Goal: Navigation & Orientation: Find specific page/section

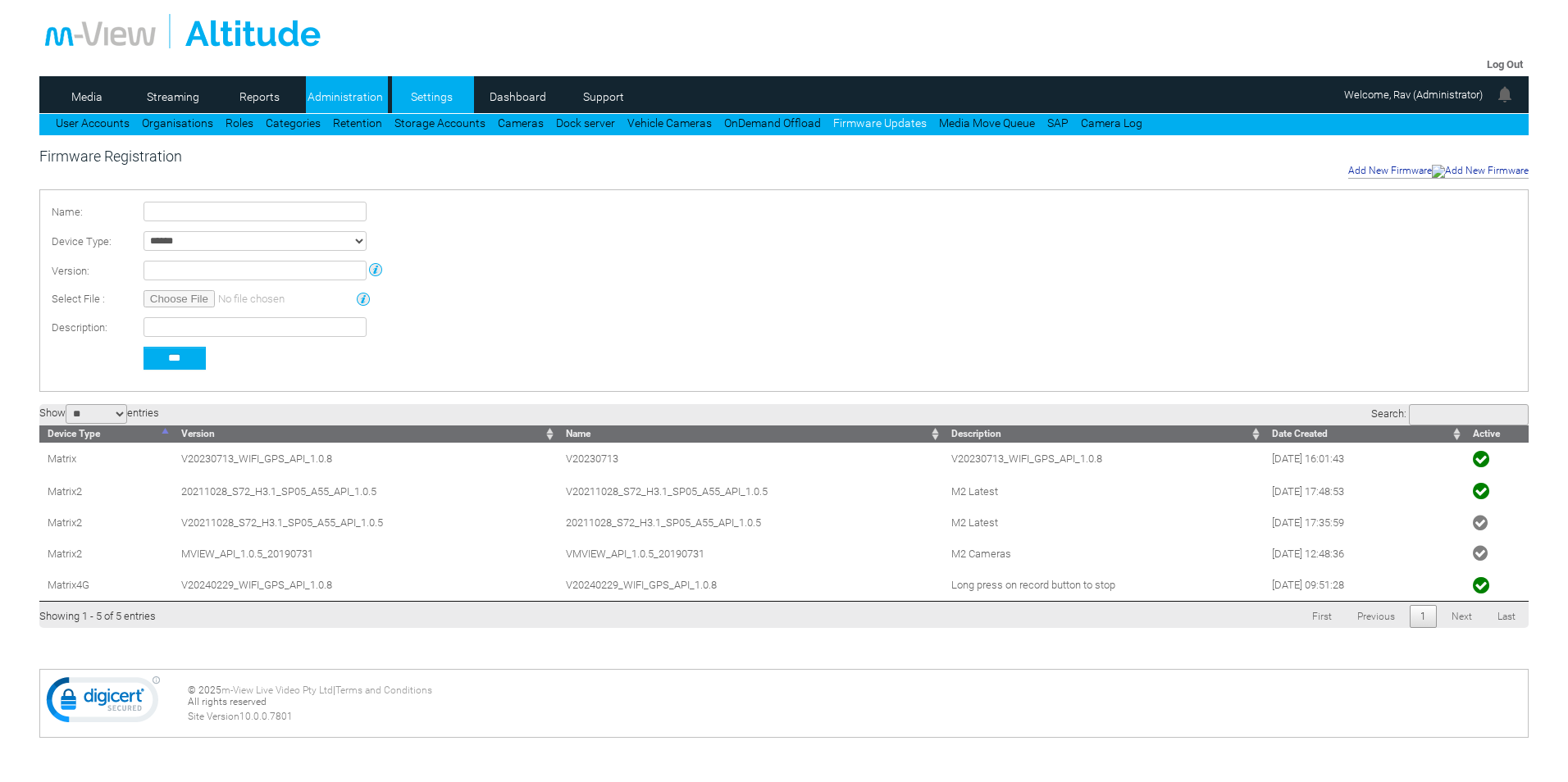
click at [431, 97] on link "Settings" at bounding box center [431, 96] width 79 height 25
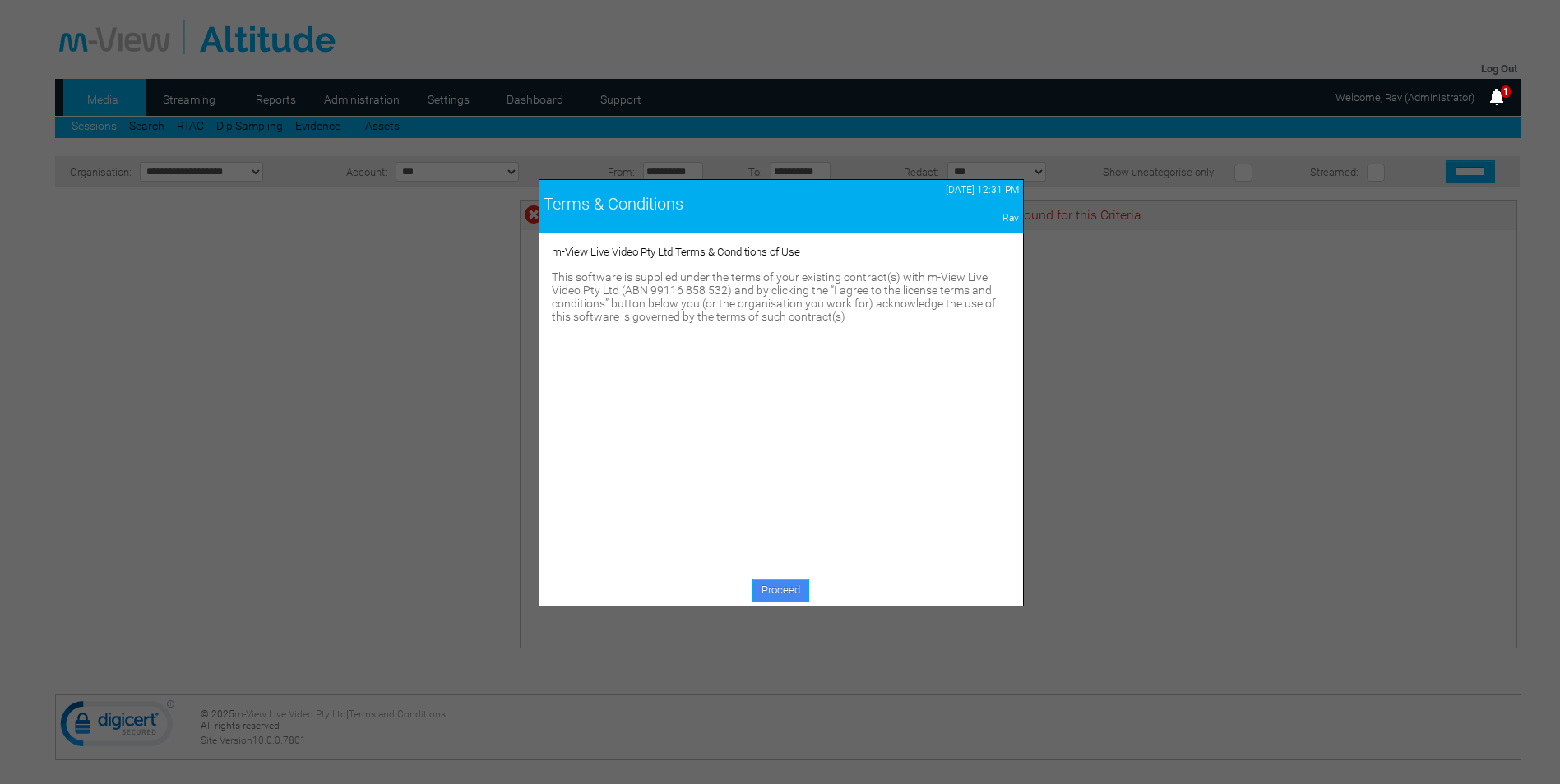
click at [766, 587] on link "Proceed" at bounding box center [781, 590] width 57 height 23
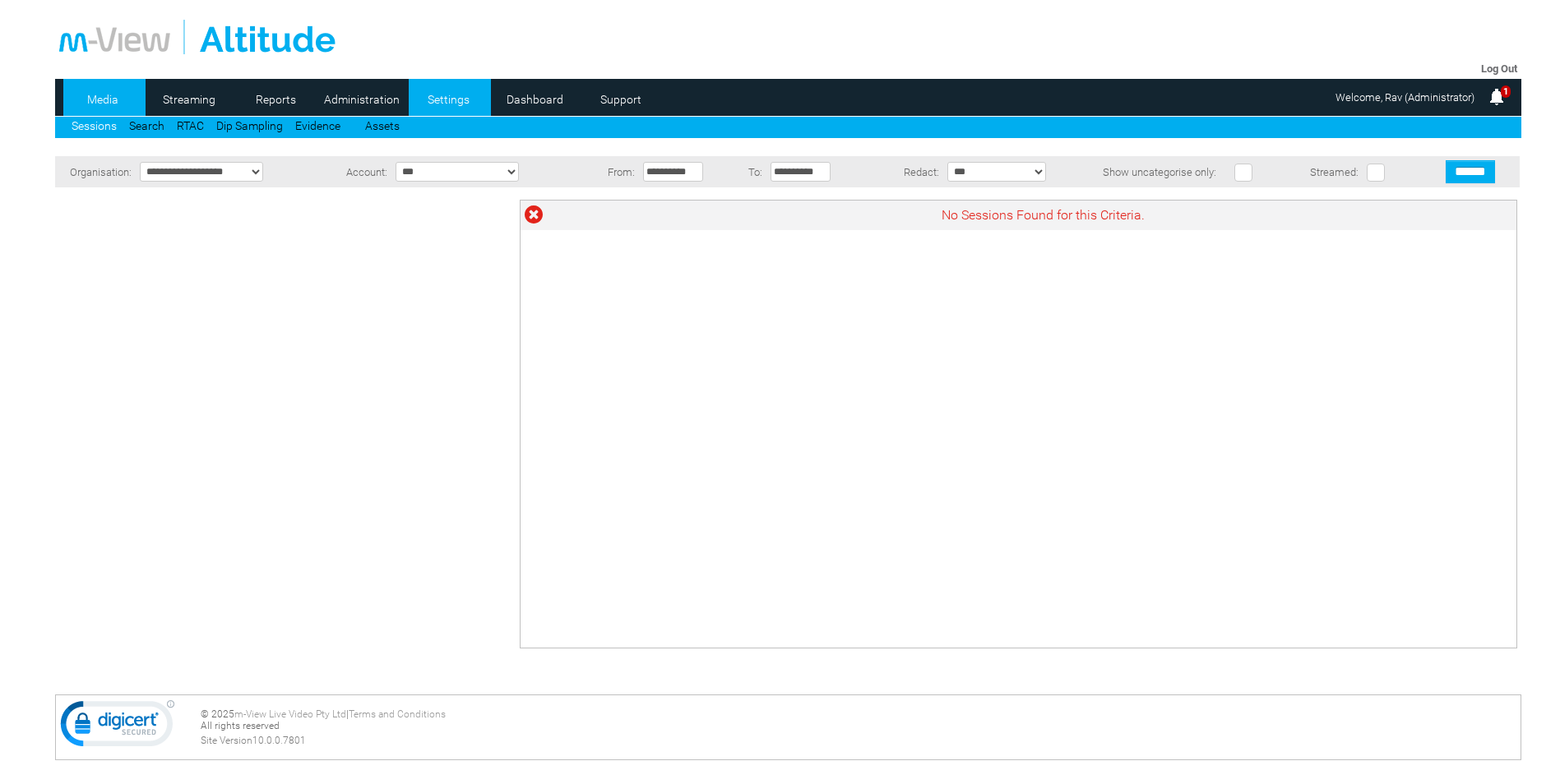
click at [442, 98] on link "Settings" at bounding box center [448, 99] width 80 height 25
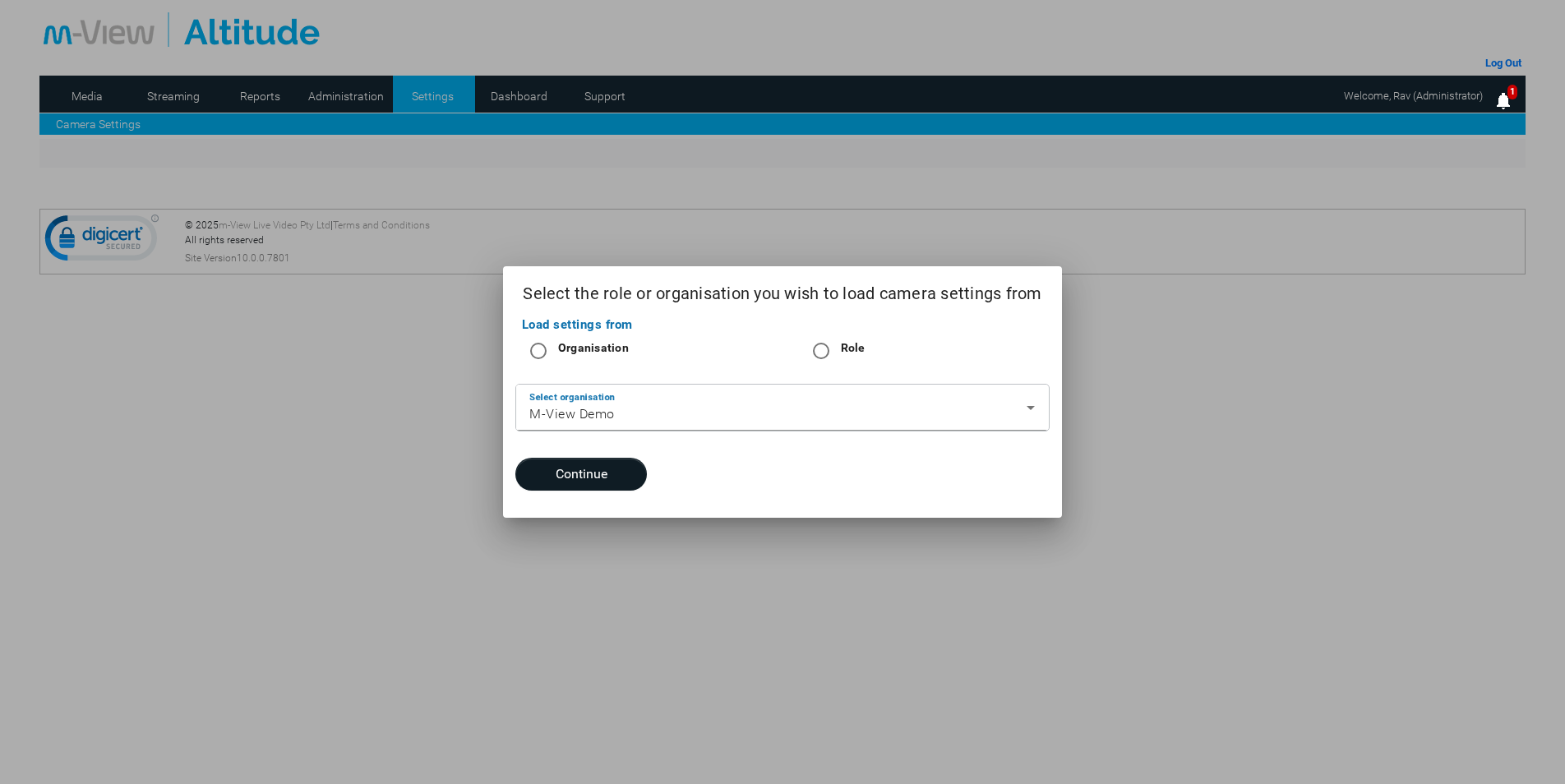
click at [323, 478] on div at bounding box center [782, 392] width 1565 height 784
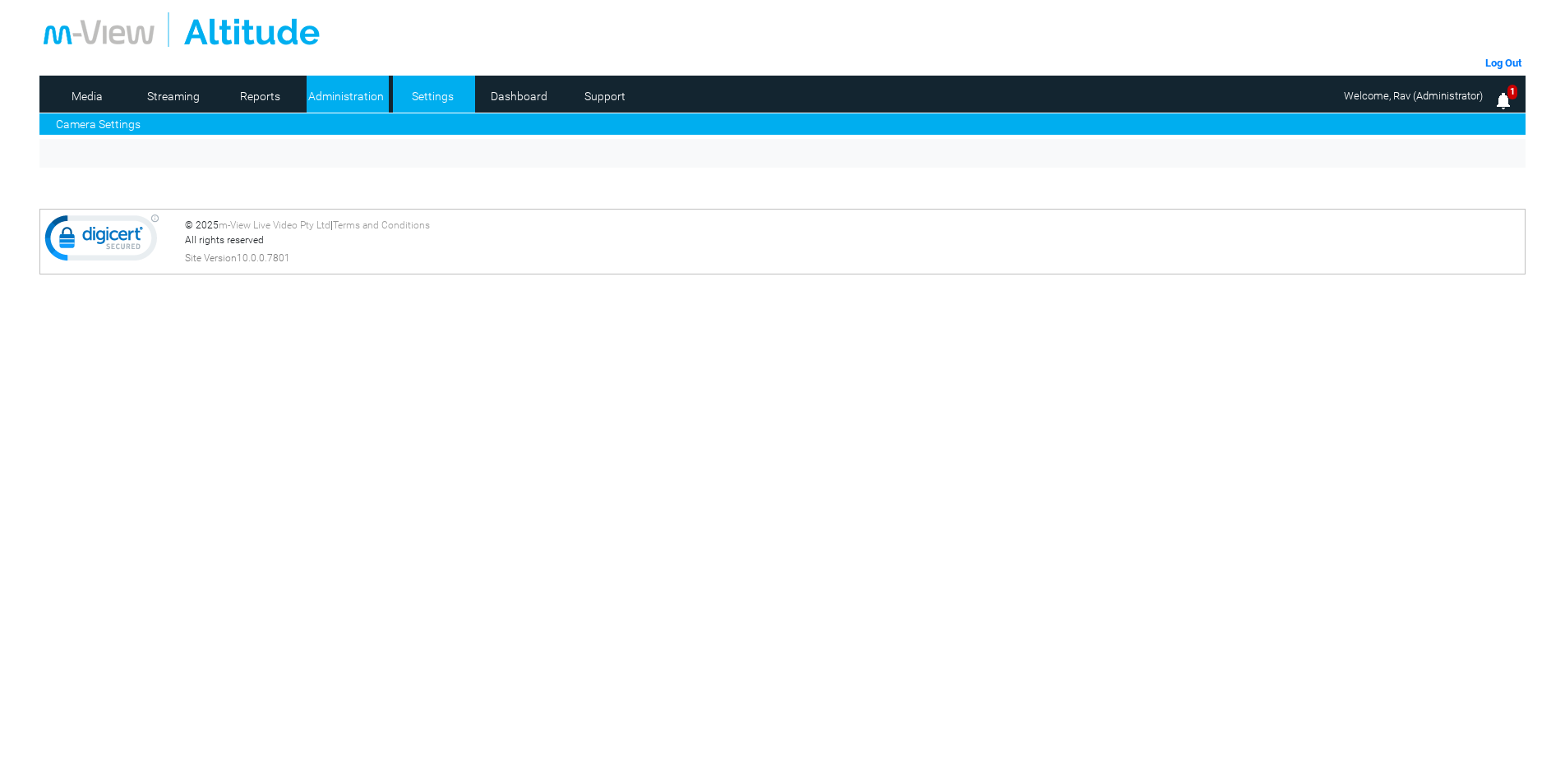
click at [353, 89] on link "Administration" at bounding box center [346, 96] width 80 height 25
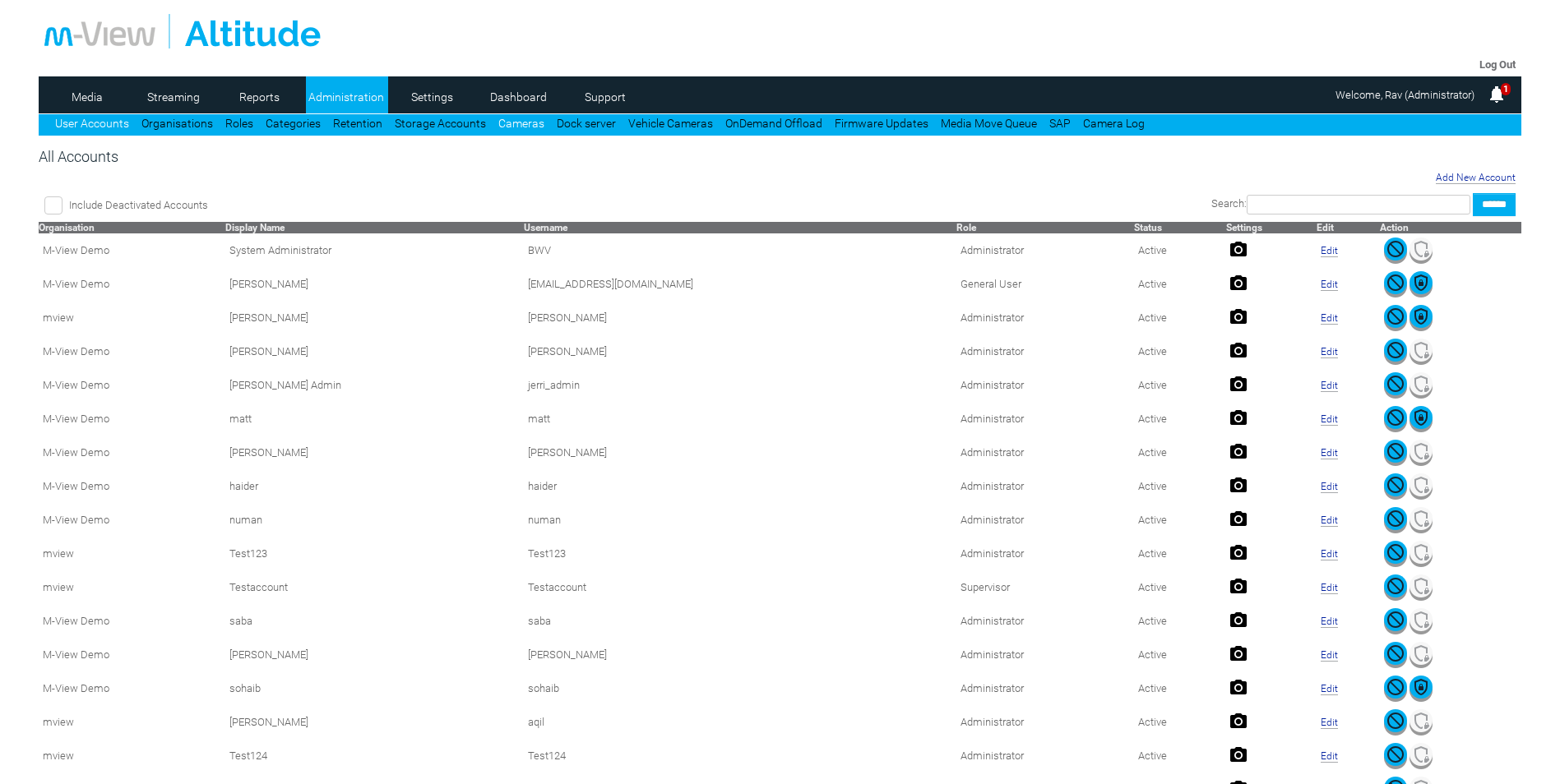
click at [515, 129] on link "Cameras" at bounding box center [521, 122] width 46 height 13
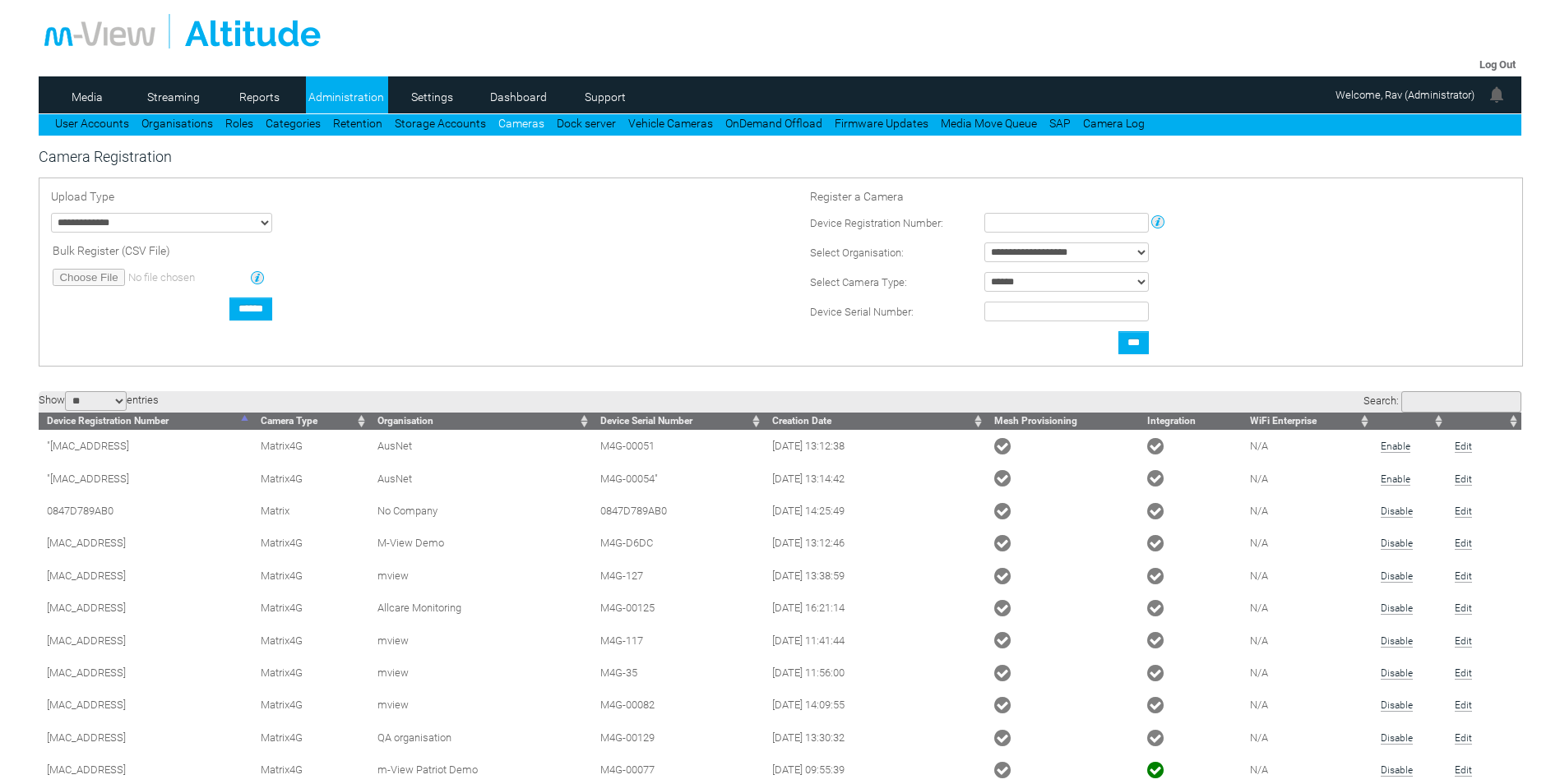
type input "**********"
click at [103, 120] on link "User Accounts" at bounding box center [92, 122] width 74 height 13
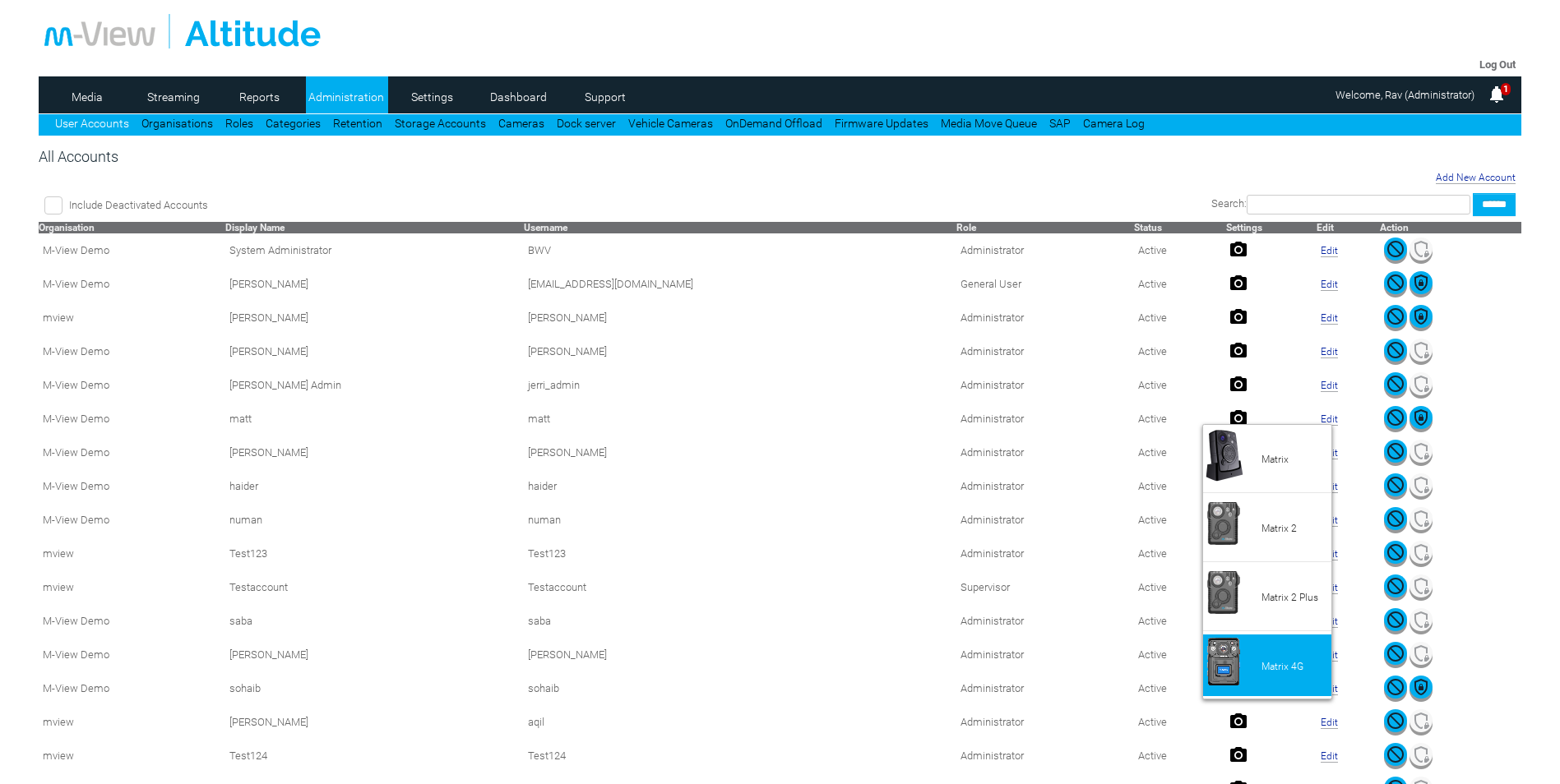
click at [1251, 667] on li "Matrix 4G" at bounding box center [1267, 665] width 128 height 62
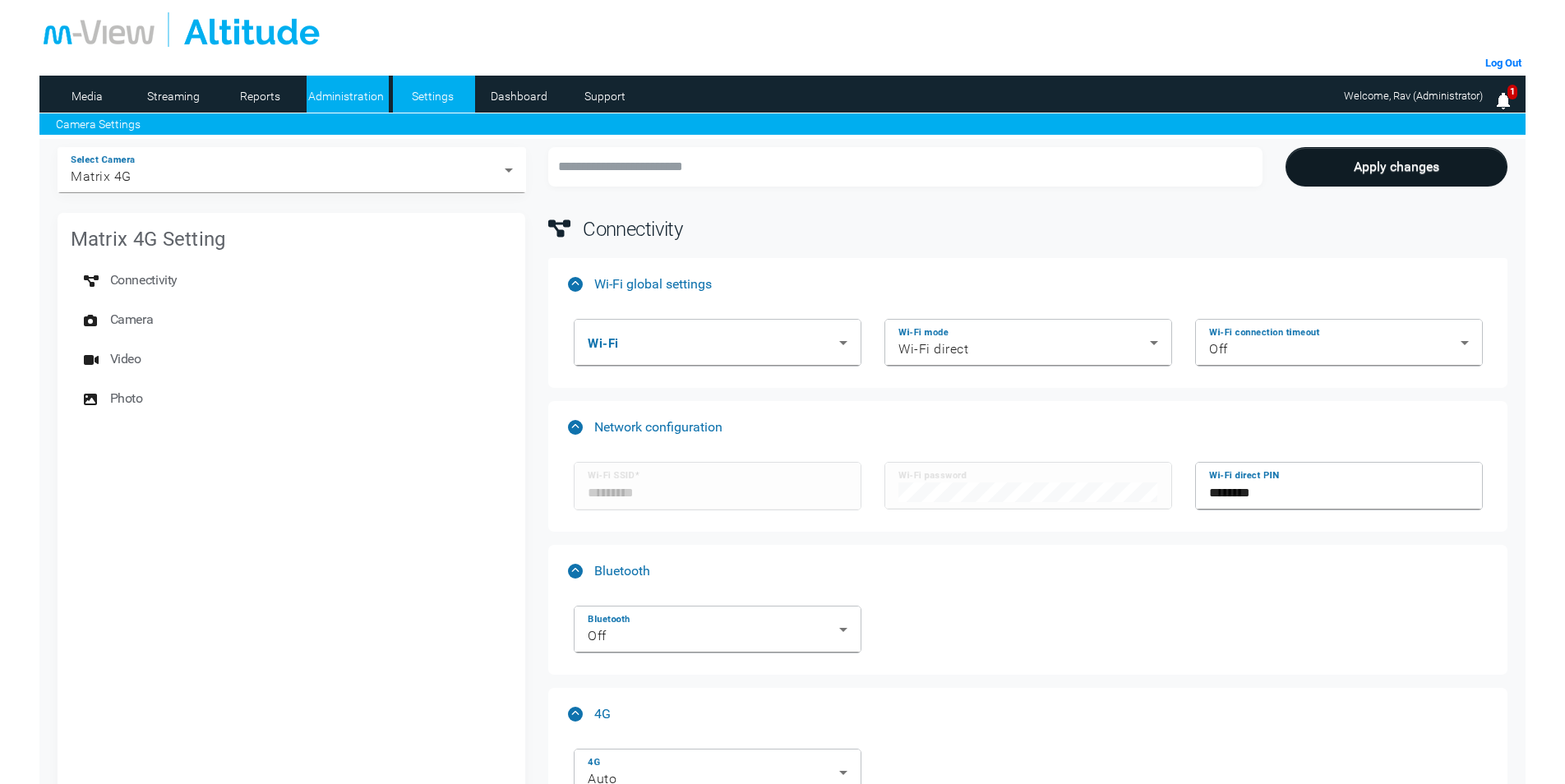
click at [362, 102] on link "Administration" at bounding box center [346, 96] width 80 height 25
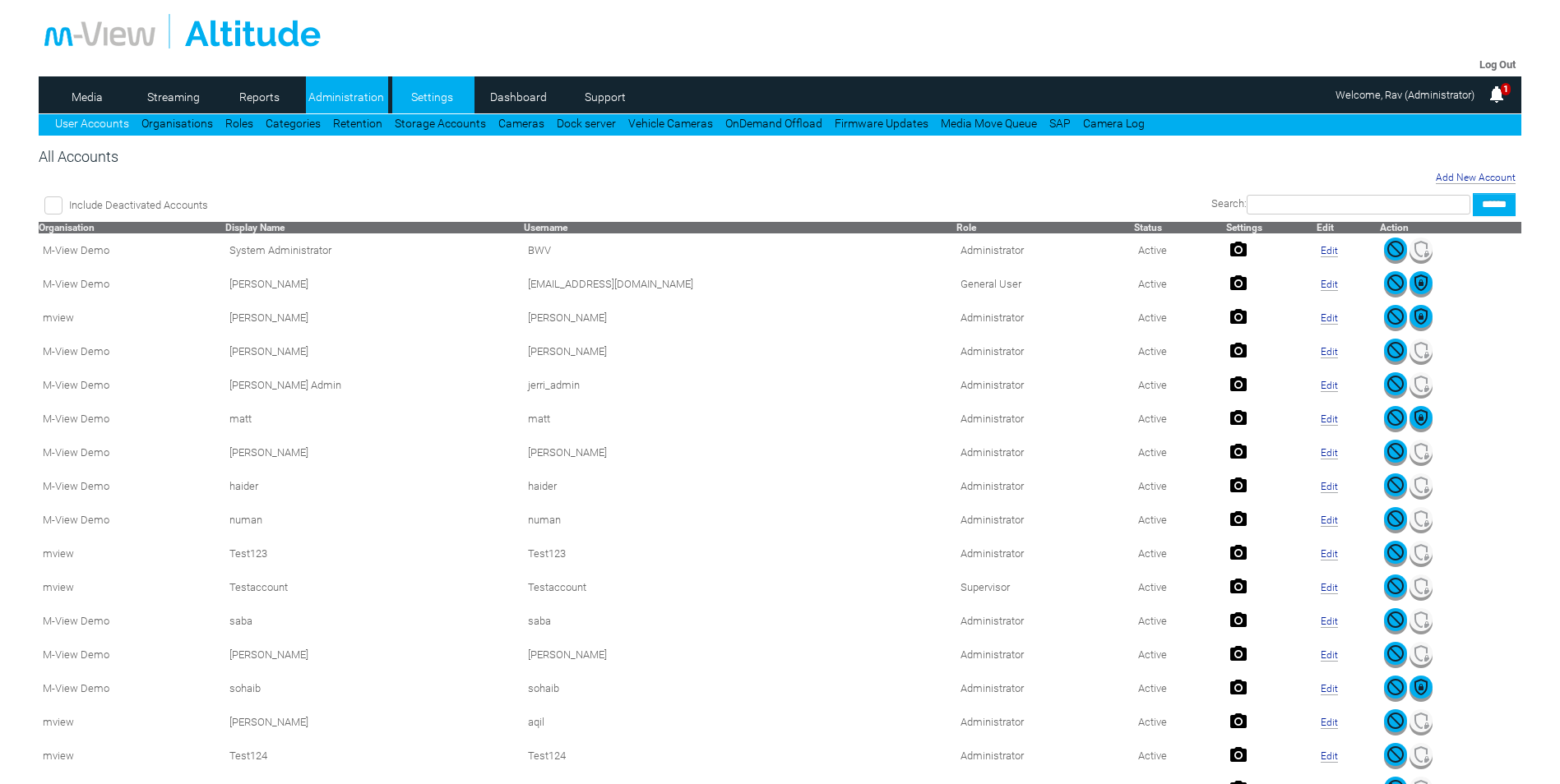
click at [427, 91] on link "Settings" at bounding box center [432, 97] width 80 height 25
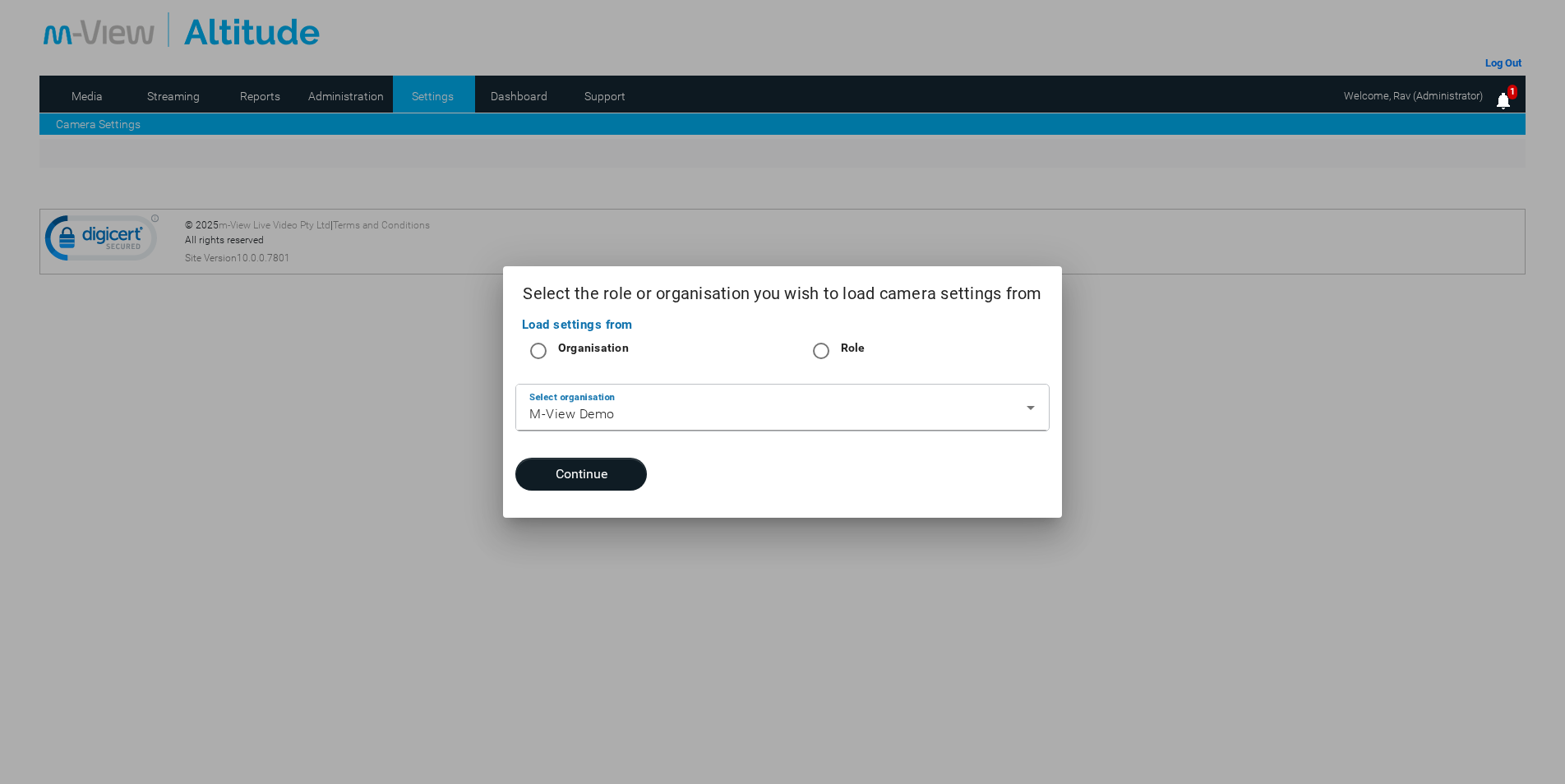
drag, startPoint x: 347, startPoint y: 527, endPoint x: 343, endPoint y: 450, distance: 77.1
click at [346, 527] on div at bounding box center [782, 392] width 1565 height 784
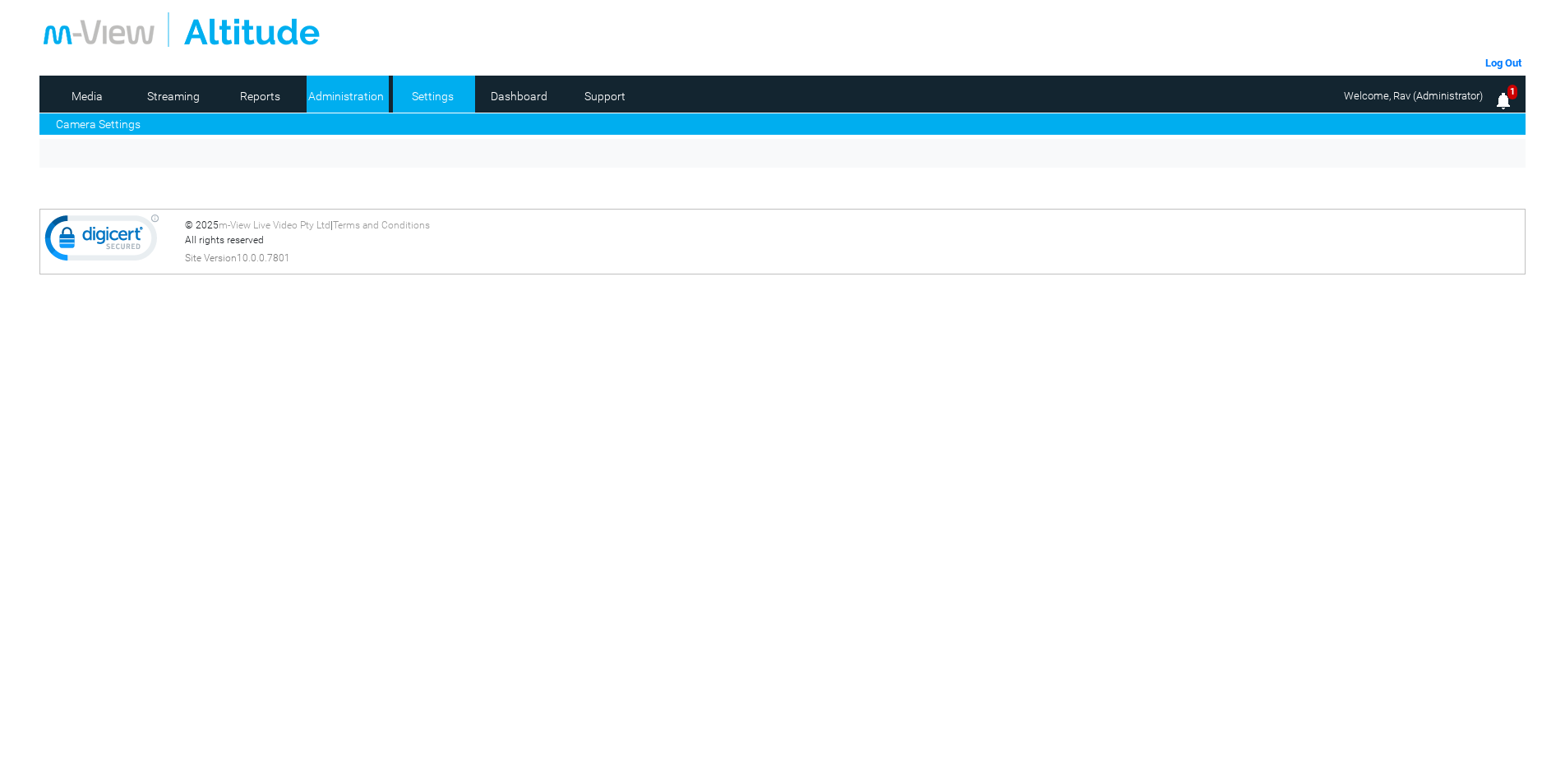
click at [366, 100] on link "Administration" at bounding box center [346, 96] width 80 height 25
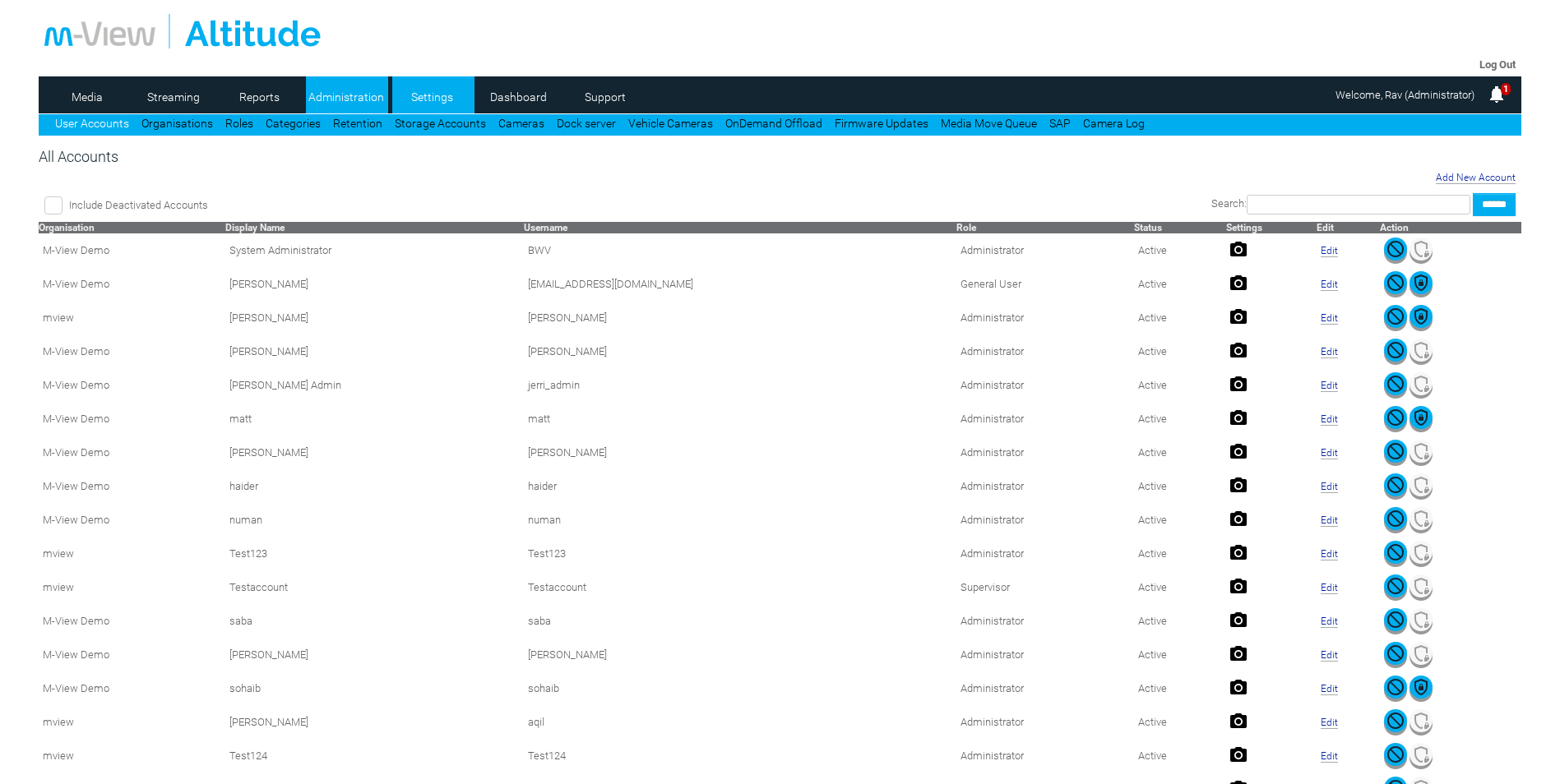
click at [438, 92] on link "Settings" at bounding box center [432, 97] width 80 height 25
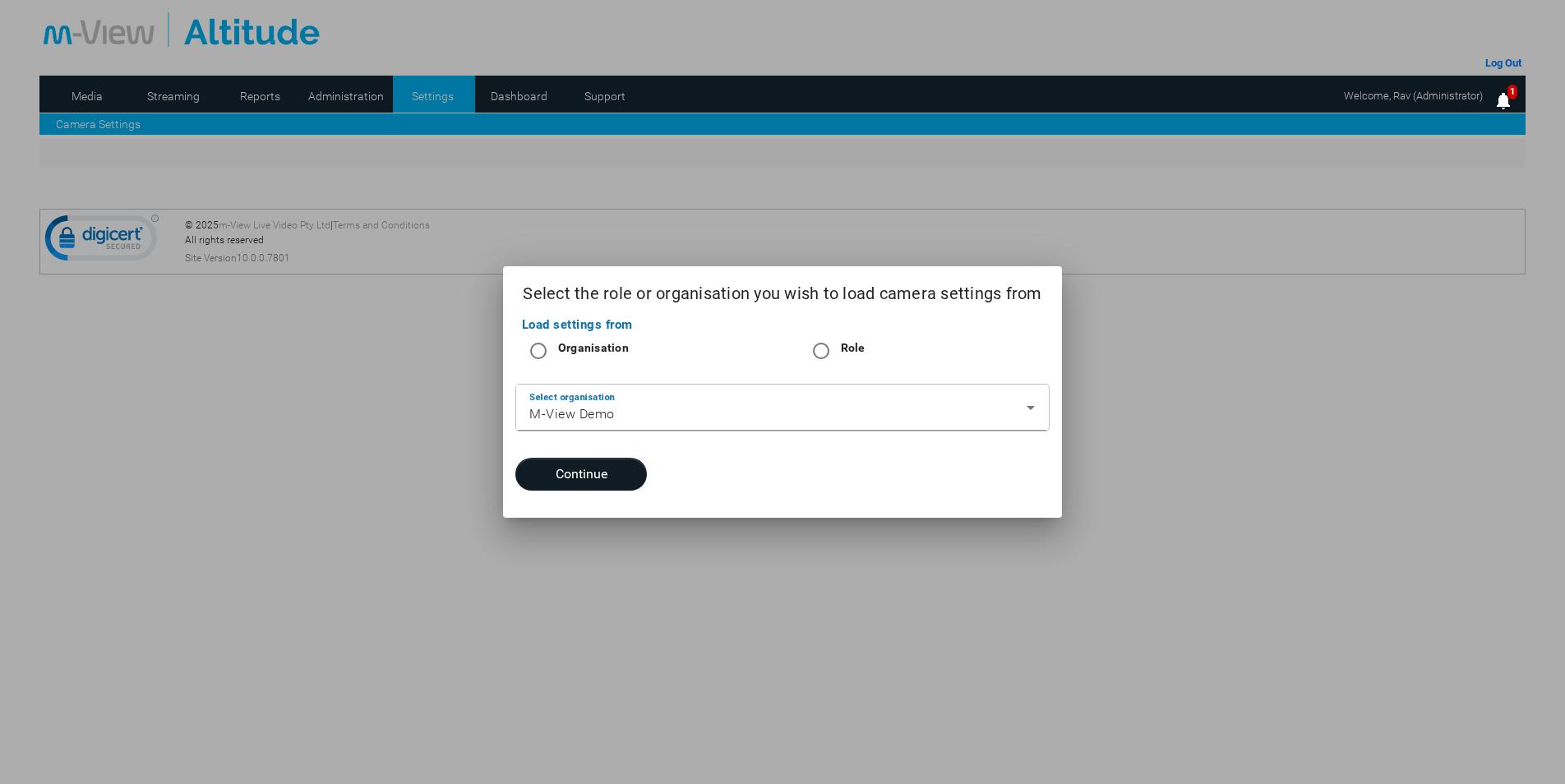
click at [388, 234] on div at bounding box center [782, 392] width 1565 height 784
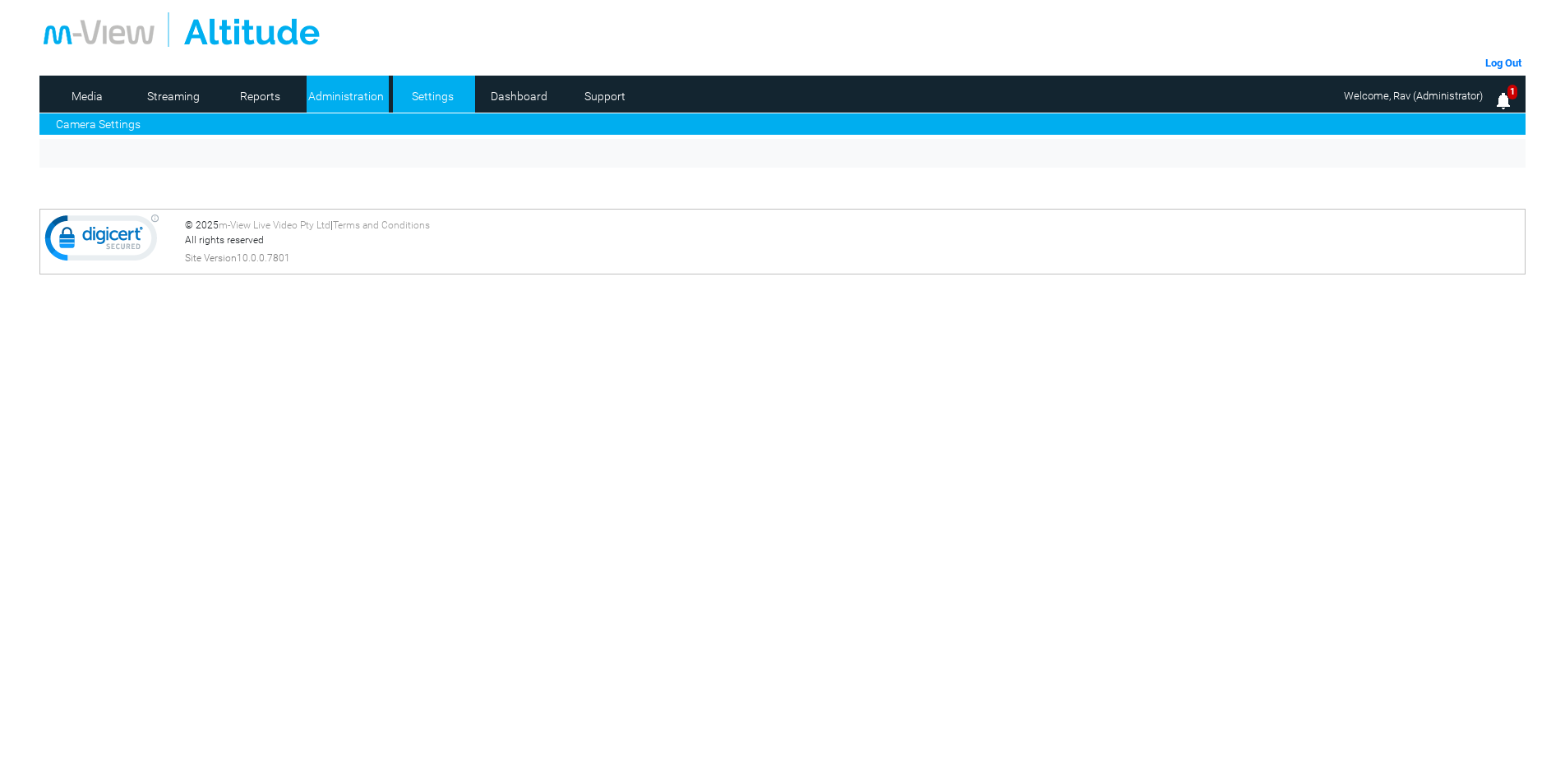
click at [312, 86] on link "Administration" at bounding box center [346, 96] width 80 height 25
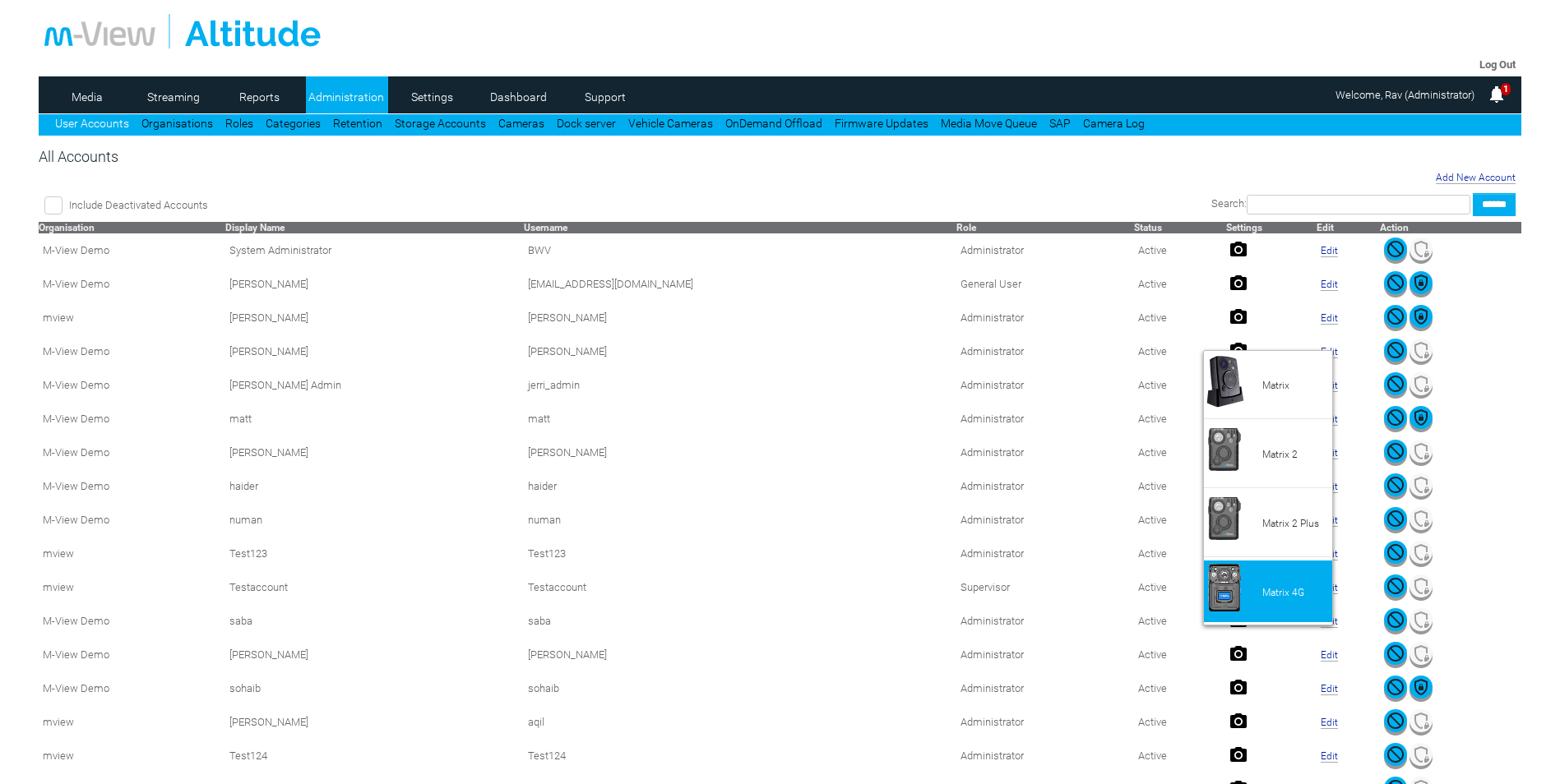
click at [1252, 582] on li "Matrix 4G" at bounding box center [1268, 591] width 128 height 62
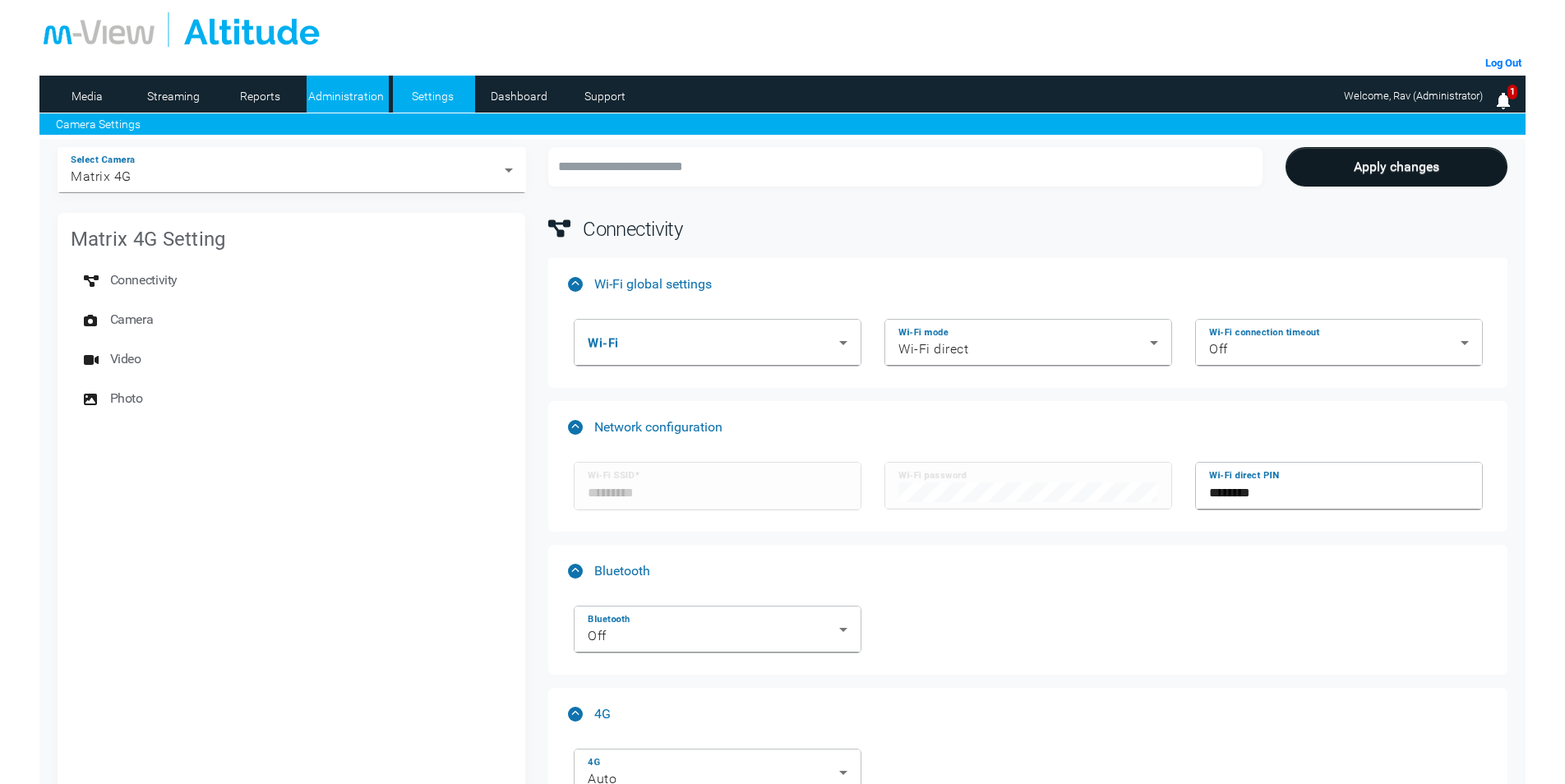
click at [354, 100] on link "Administration" at bounding box center [346, 96] width 80 height 25
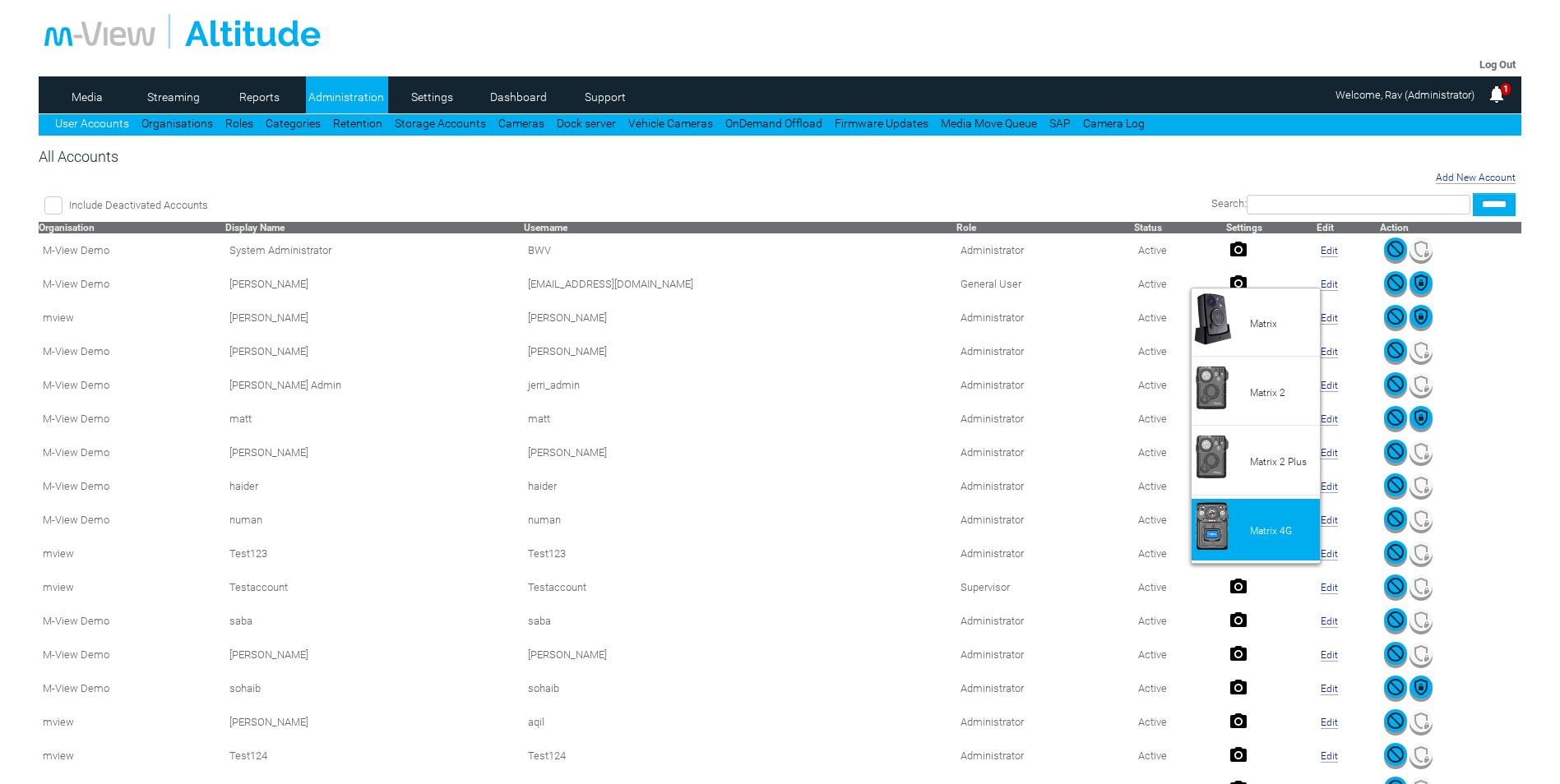
click at [1230, 526] on li "Matrix 4G" at bounding box center [1255, 530] width 128 height 62
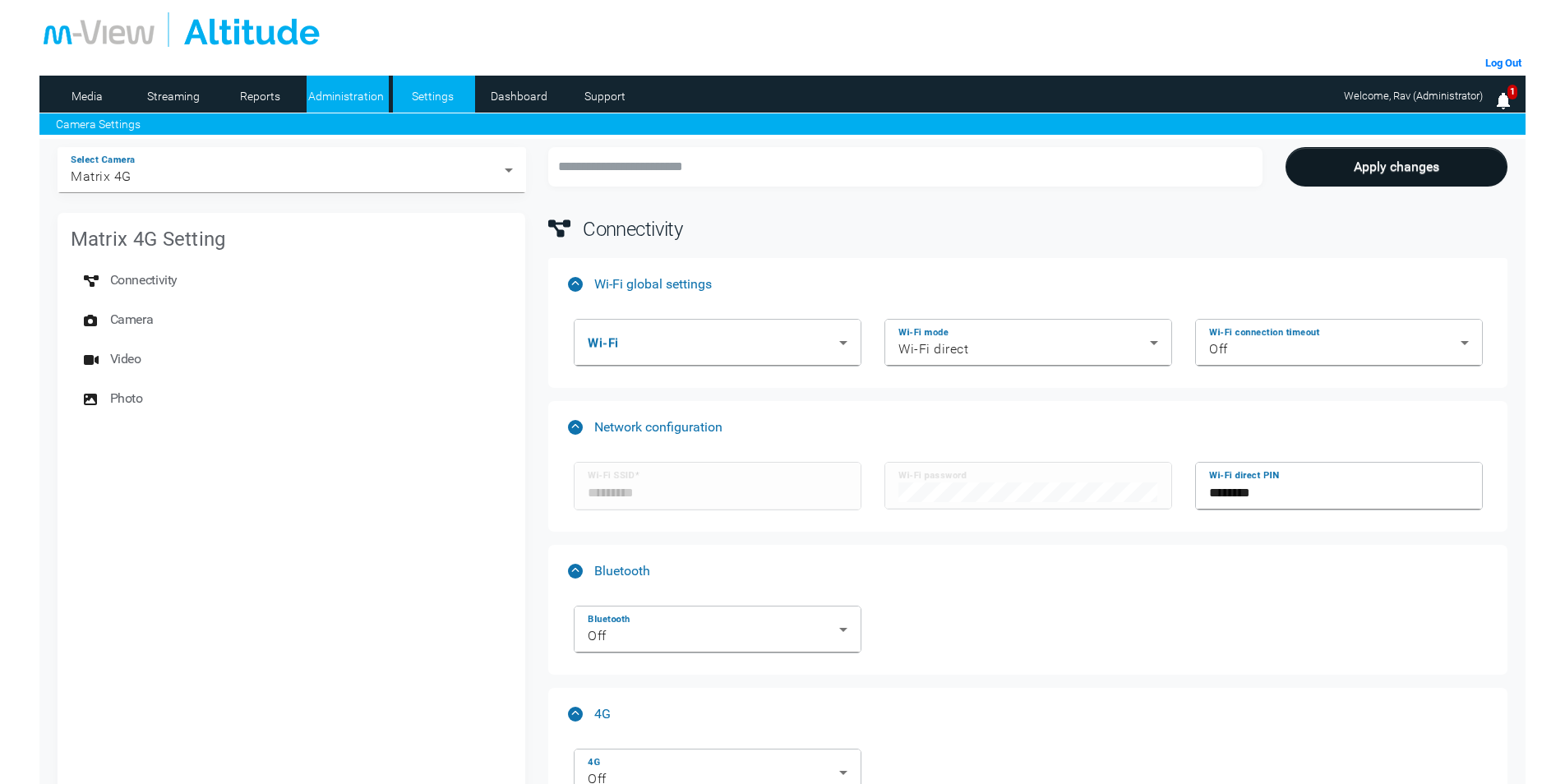
click at [329, 88] on link "Administration" at bounding box center [346, 96] width 80 height 25
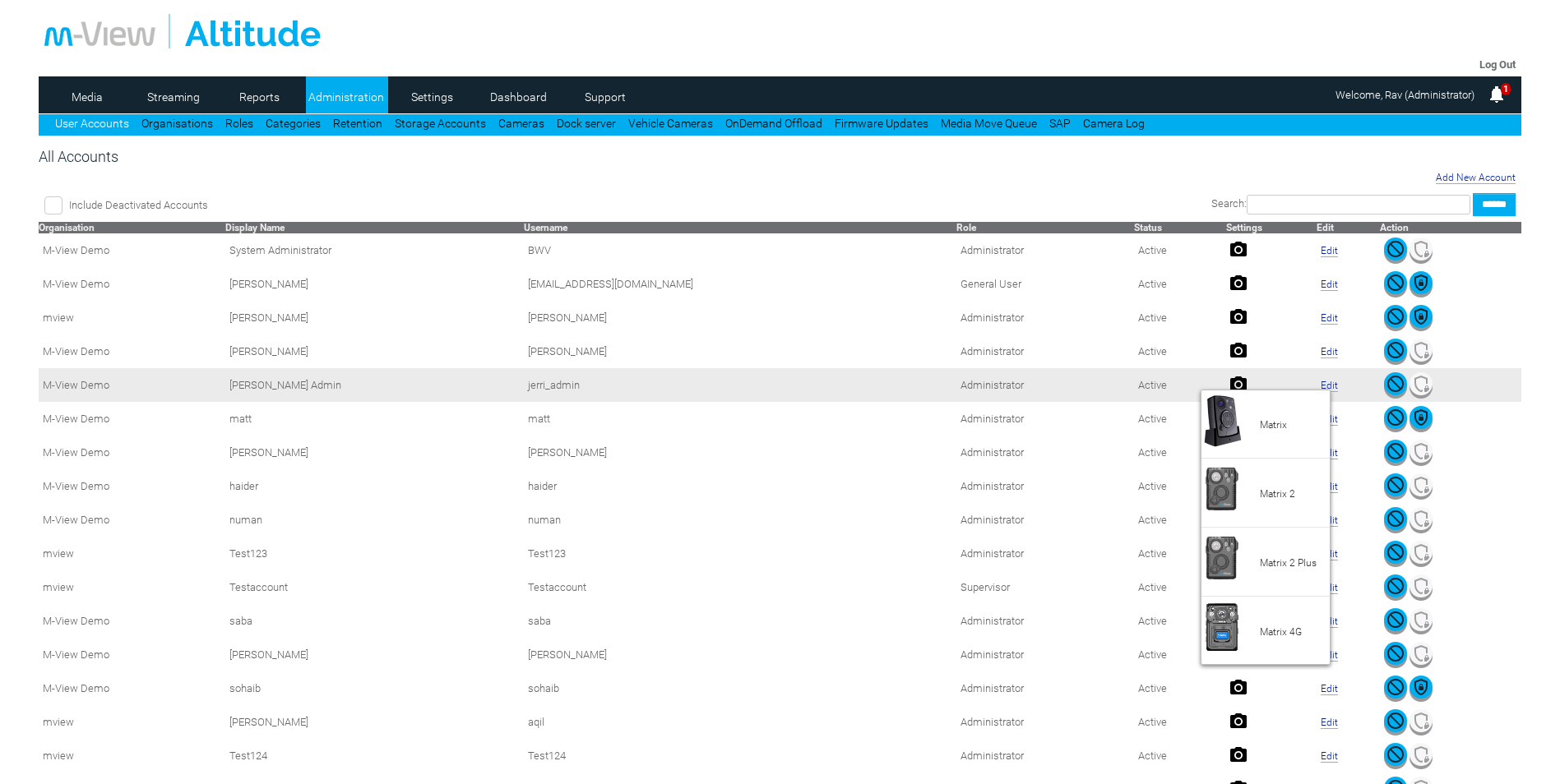
click at [1197, 386] on div at bounding box center [780, 392] width 1560 height 784
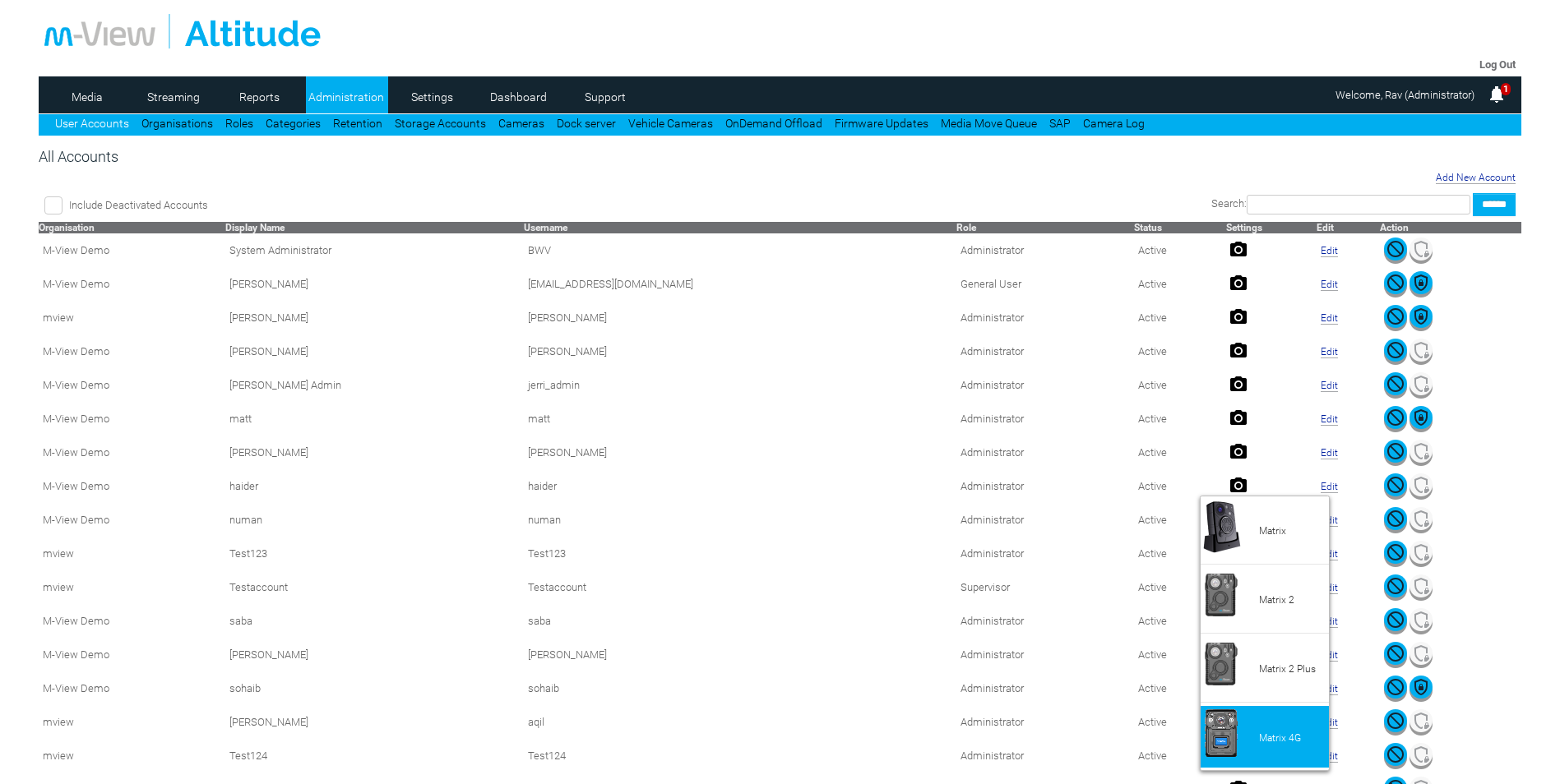
click at [1227, 722] on li "Matrix 4G" at bounding box center [1265, 737] width 128 height 62
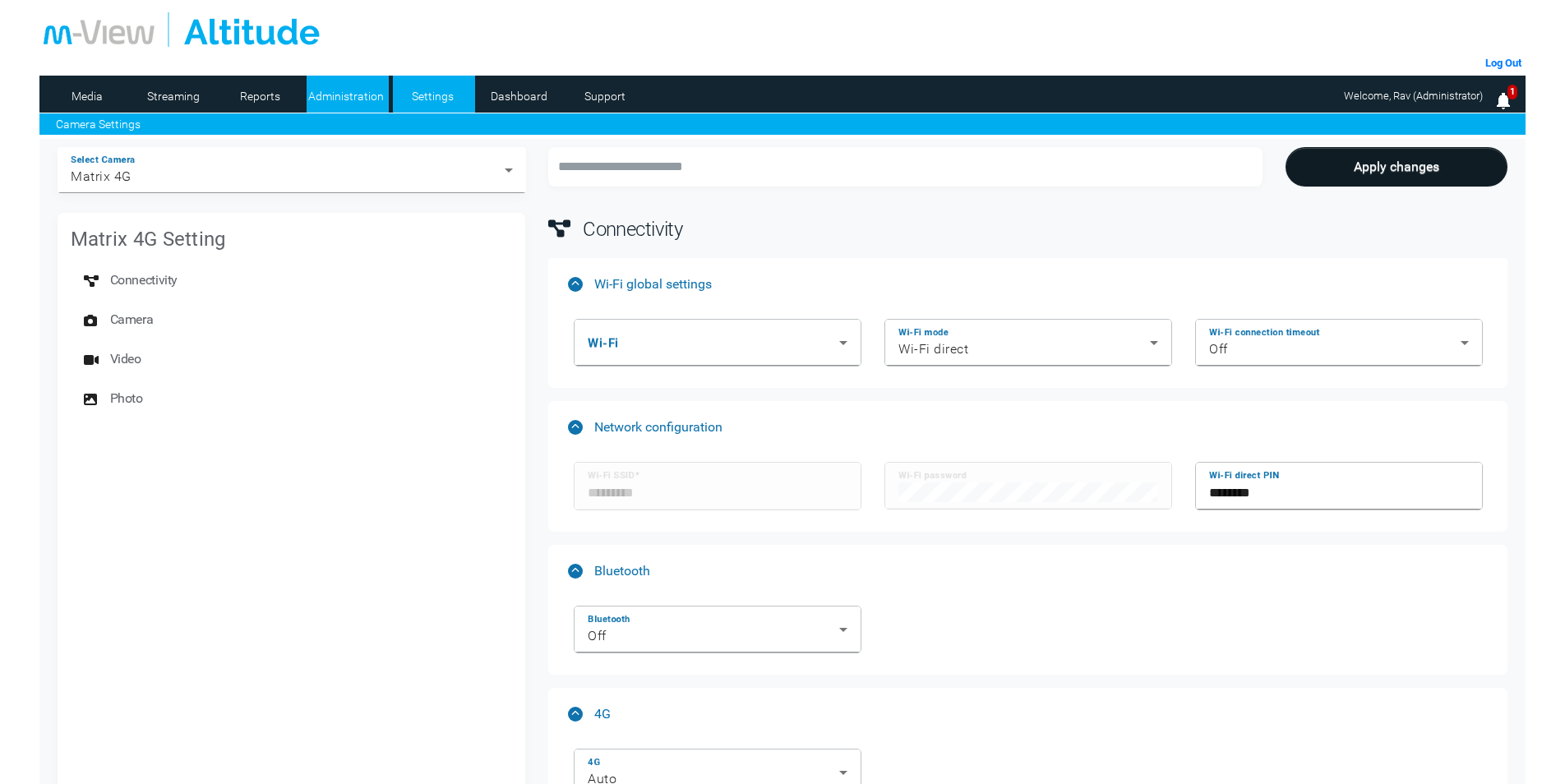
click at [322, 87] on link "Administration" at bounding box center [346, 96] width 80 height 25
